Goal: Transaction & Acquisition: Purchase product/service

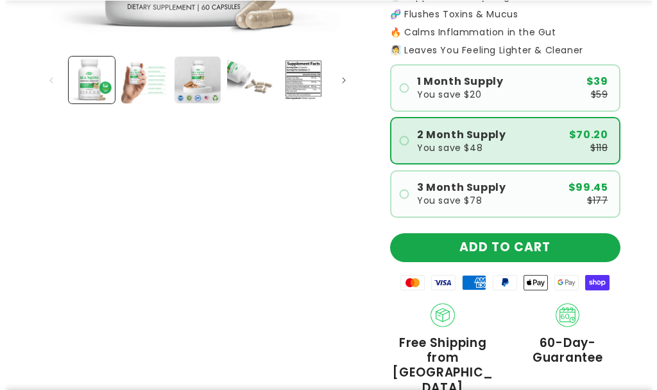
scroll to position [385, 0]
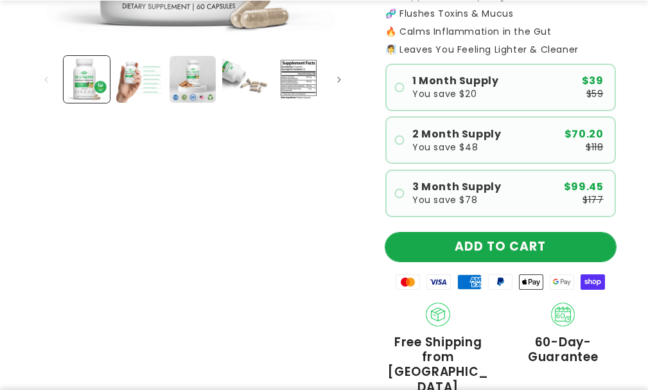
click at [449, 236] on button "ADD TO CART" at bounding box center [500, 246] width 230 height 29
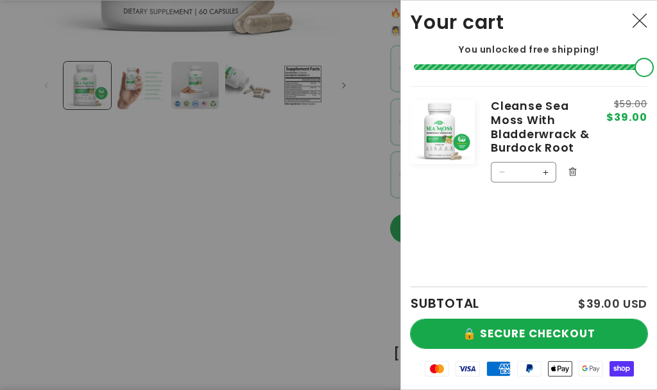
click at [510, 329] on button "🔒 SECURE CHECKOUT" at bounding box center [529, 333] width 237 height 29
